Goal: Transaction & Acquisition: Purchase product/service

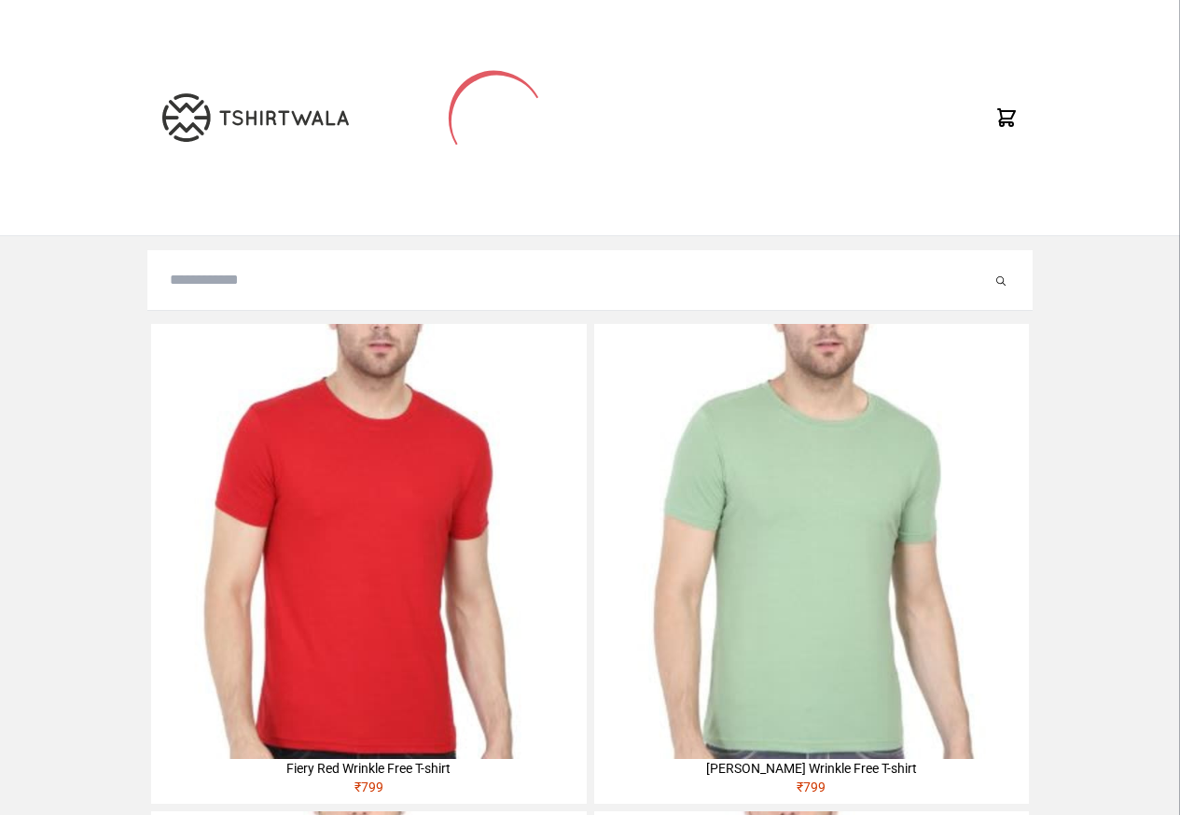
type input "**********"
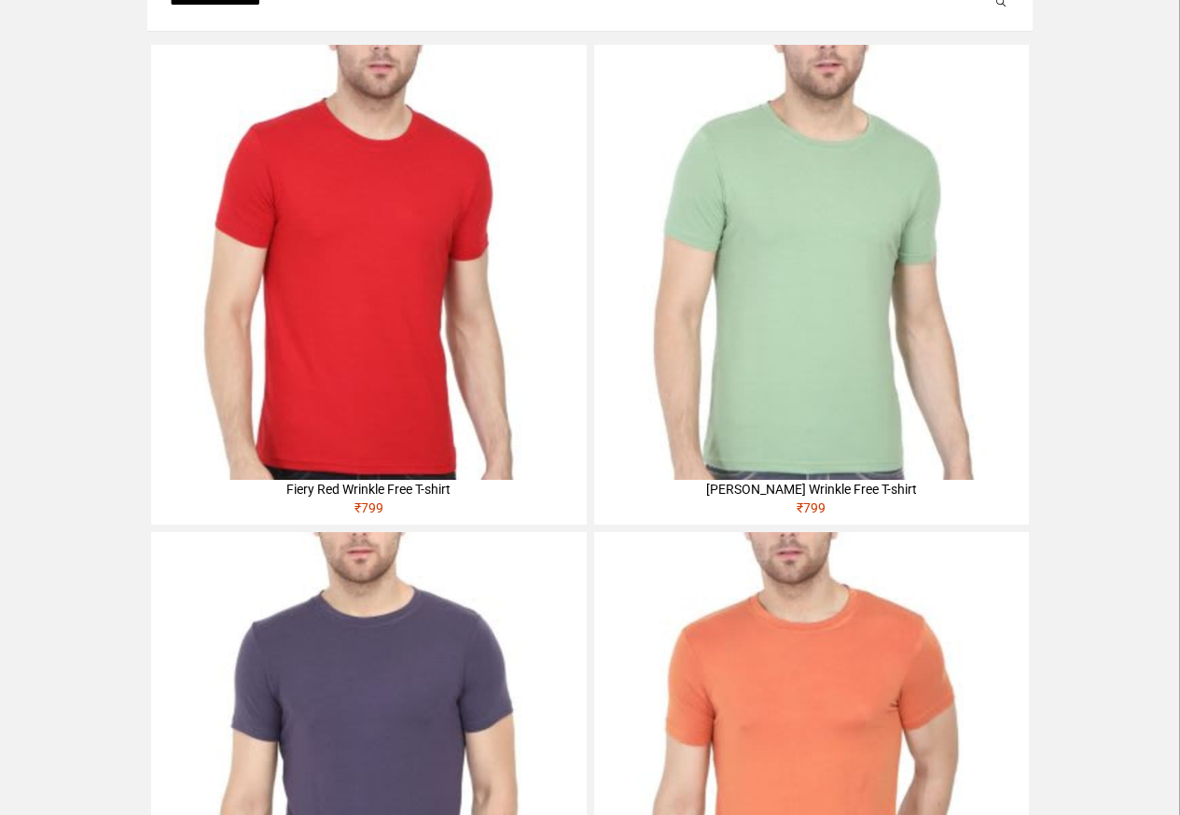
scroll to position [560, 0]
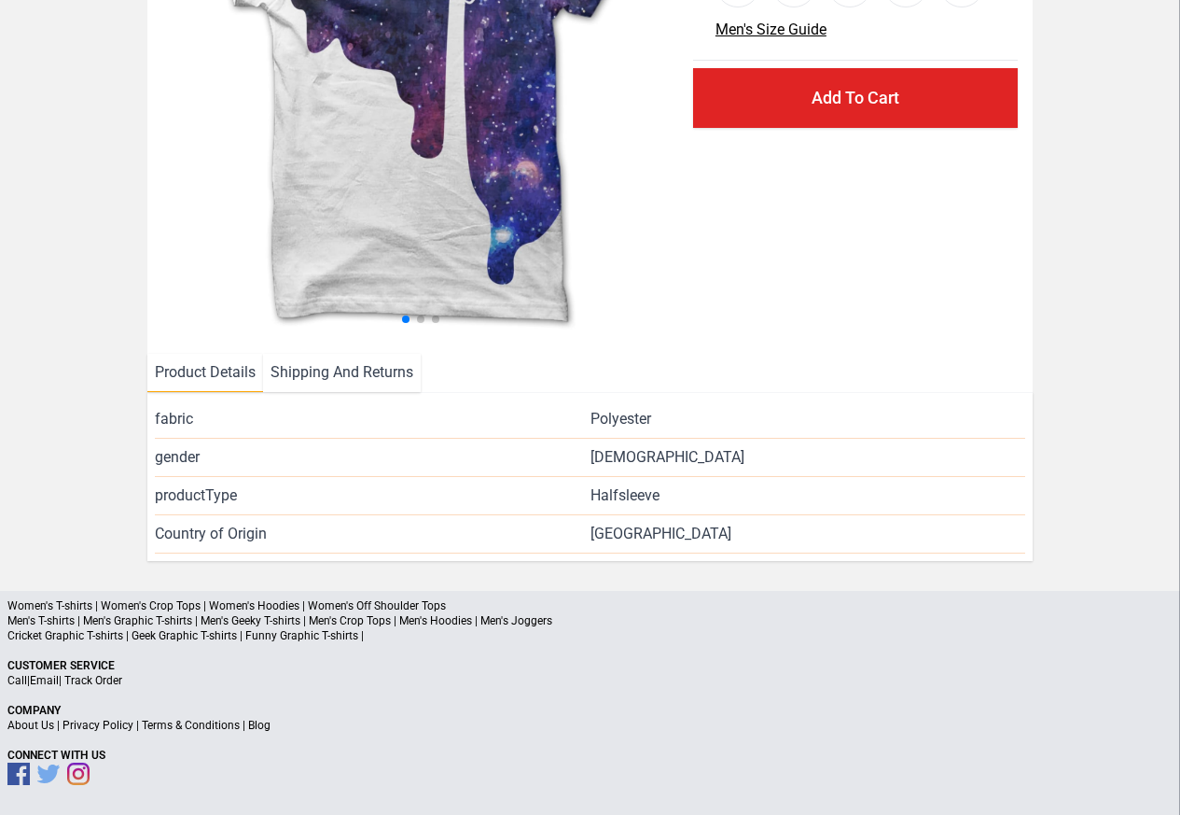
scroll to position [272, 0]
